Goal: Task Accomplishment & Management: Use online tool/utility

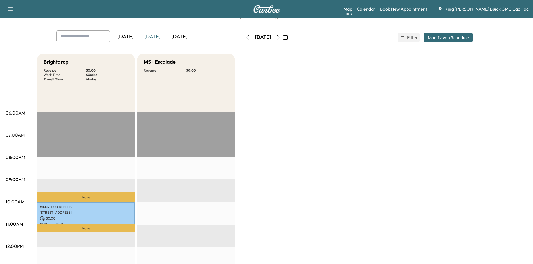
scroll to position [28, 0]
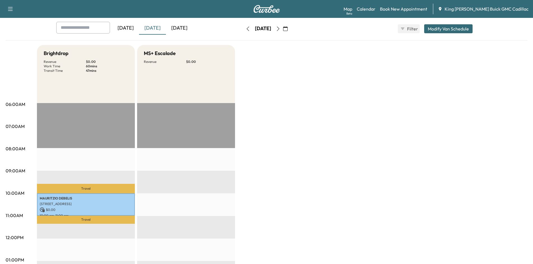
click at [12, 10] on icon "button" at bounding box center [10, 9] width 7 height 7
drag, startPoint x: 311, startPoint y: 119, endPoint x: 305, endPoint y: 121, distance: 6.6
click at [311, 119] on div "Brightdrop Revenue $ 0.00 Work Time 60 mins Transit Time 47 mins Travel MAURITZ…" at bounding box center [282, 255] width 490 height 420
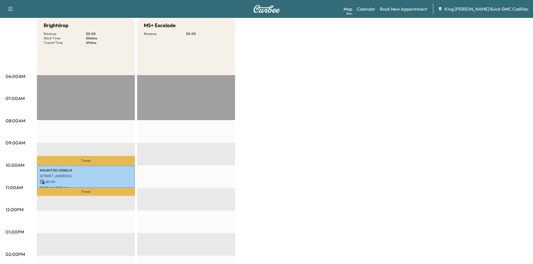
scroll to position [0, 0]
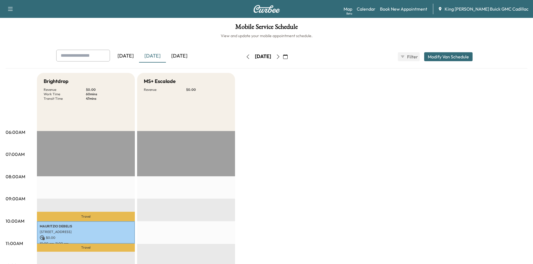
click at [280, 57] on icon "button" at bounding box center [278, 57] width 4 height 4
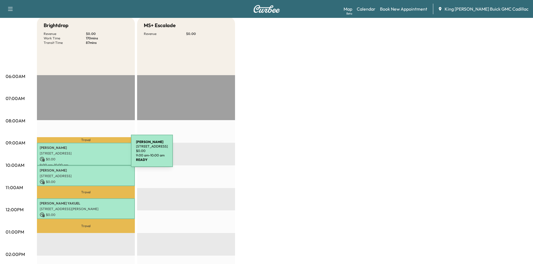
scroll to position [84, 0]
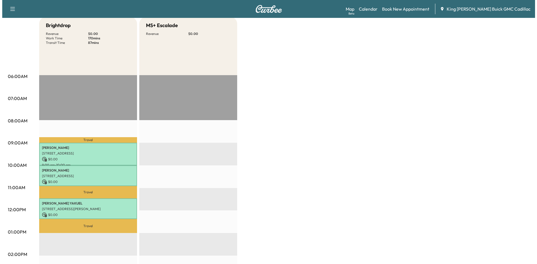
scroll to position [84, 0]
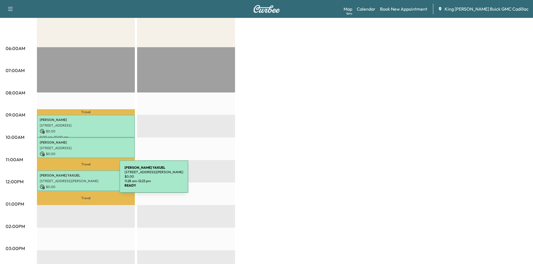
click at [77, 180] on p "171 STILLWELL LN, SYOSSET, NY, 11791 USA" at bounding box center [86, 181] width 92 height 4
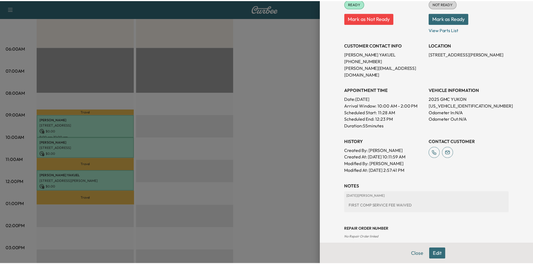
scroll to position [80, 0]
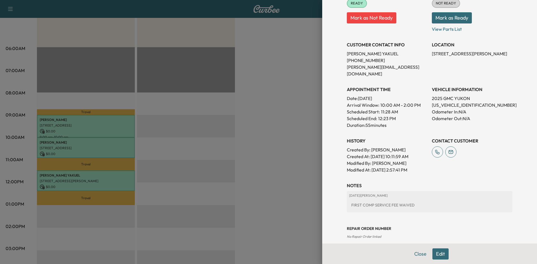
click at [286, 128] on div at bounding box center [268, 132] width 537 height 264
